Goal: Book appointment/travel/reservation

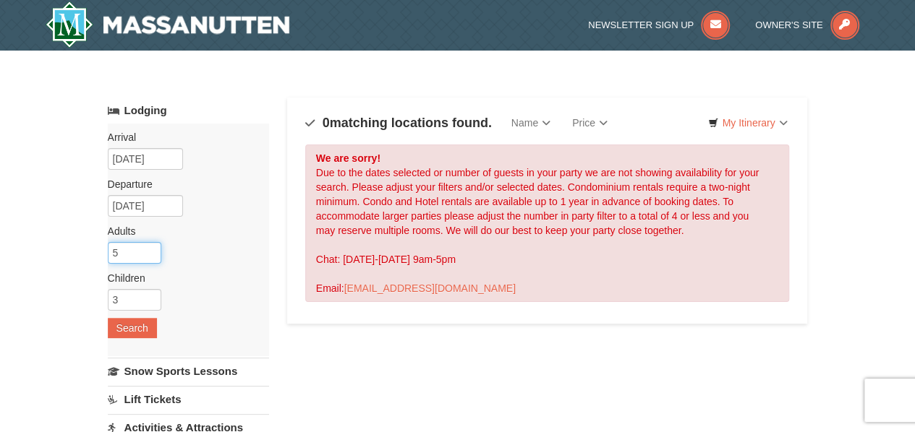
click at [115, 253] on input "5" at bounding box center [135, 253] width 54 height 22
click at [145, 249] on input "6" at bounding box center [135, 253] width 54 height 22
click at [148, 256] on input "5" at bounding box center [135, 253] width 54 height 22
click at [143, 259] on input "5" at bounding box center [135, 253] width 54 height 22
type input "4"
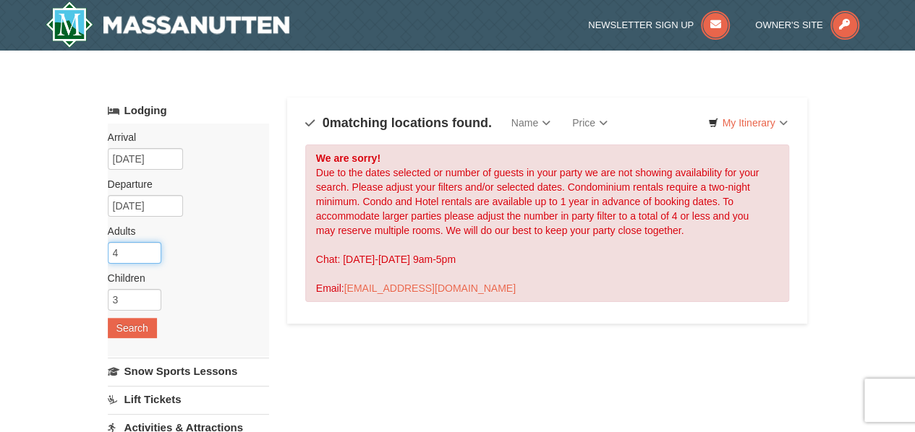
click at [149, 256] on input "4" at bounding box center [135, 253] width 54 height 22
click at [121, 299] on input "3" at bounding box center [135, 300] width 54 height 22
type input "4"
click at [145, 295] on input "4" at bounding box center [135, 300] width 54 height 22
click at [119, 331] on button "Search" at bounding box center [132, 328] width 49 height 20
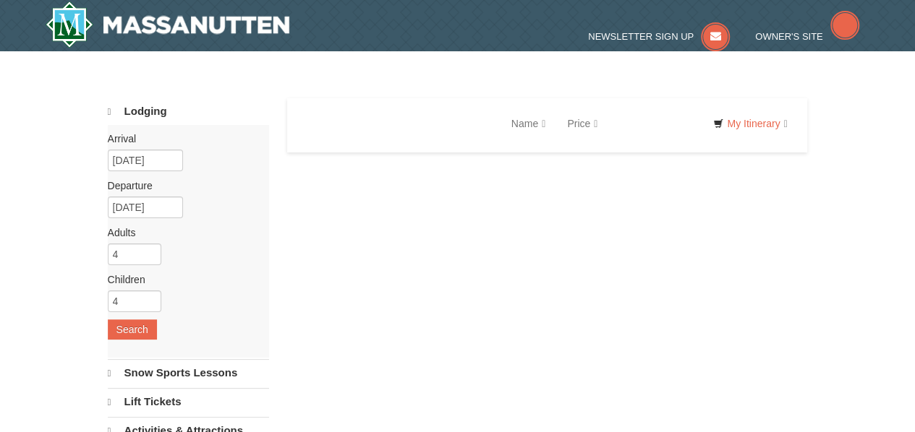
select select "10"
